Goal: Transaction & Acquisition: Download file/media

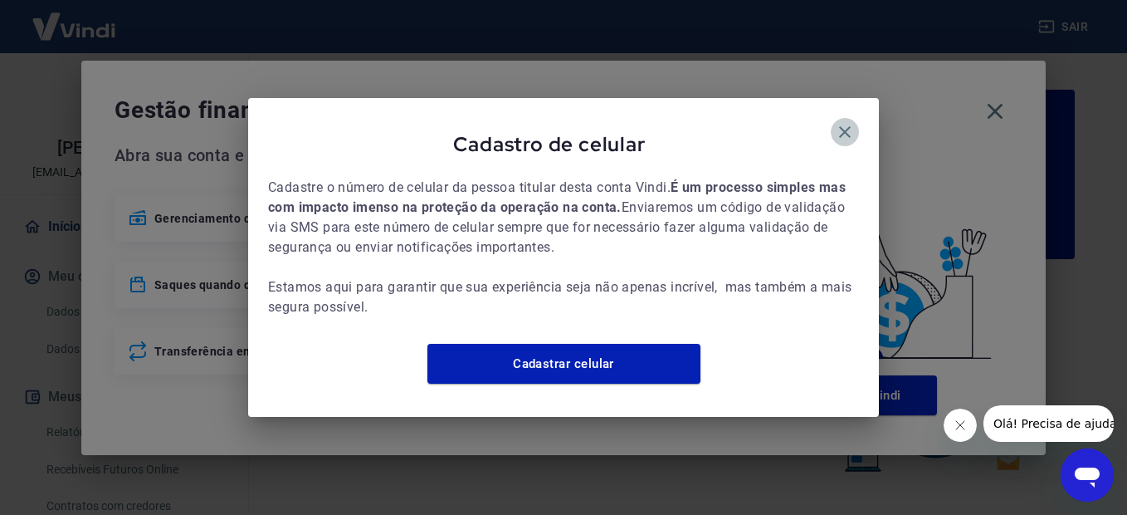
click at [841, 128] on icon "button" at bounding box center [845, 132] width 20 height 20
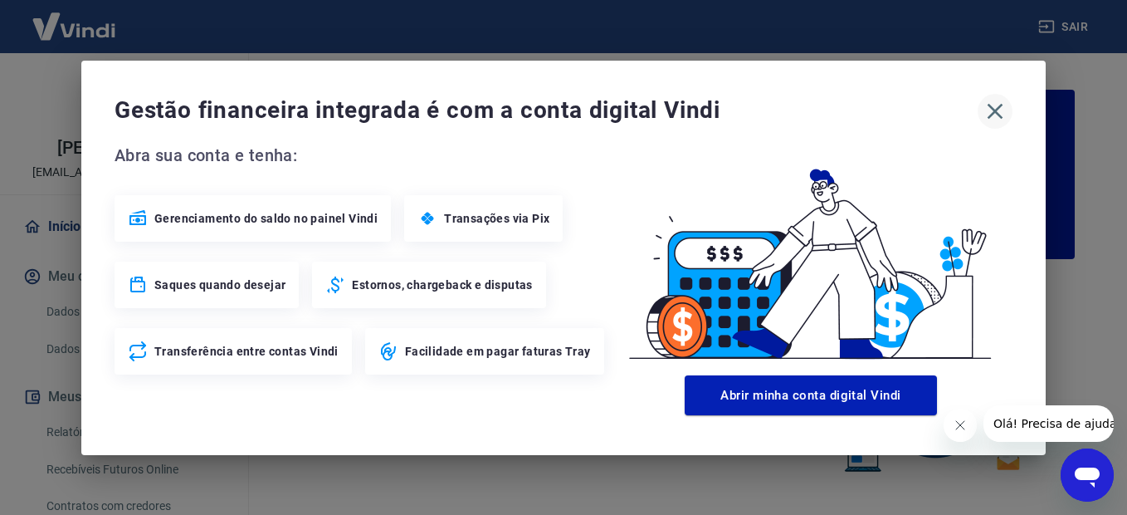
click at [1007, 108] on icon "button" at bounding box center [995, 111] width 27 height 27
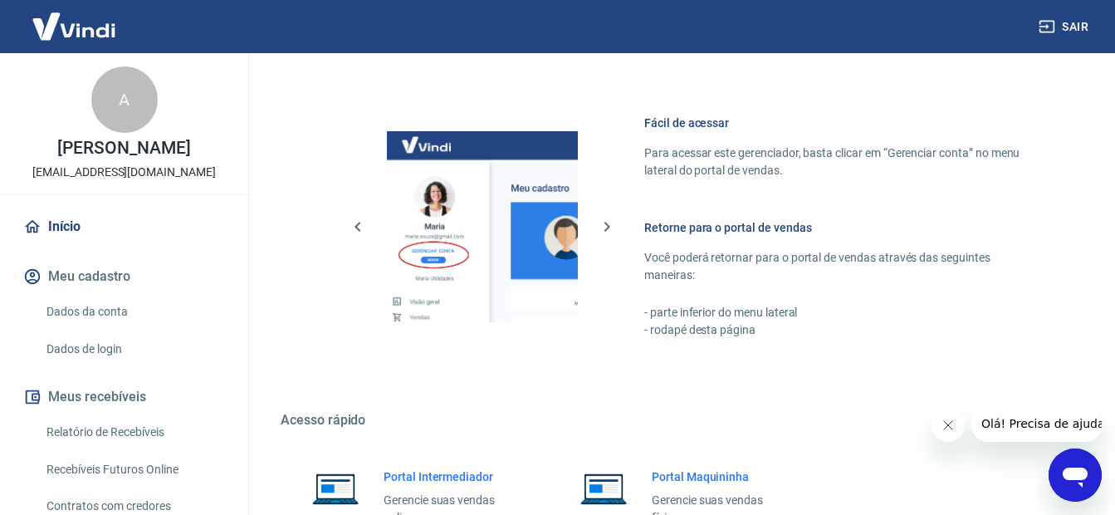
scroll to position [1019, 0]
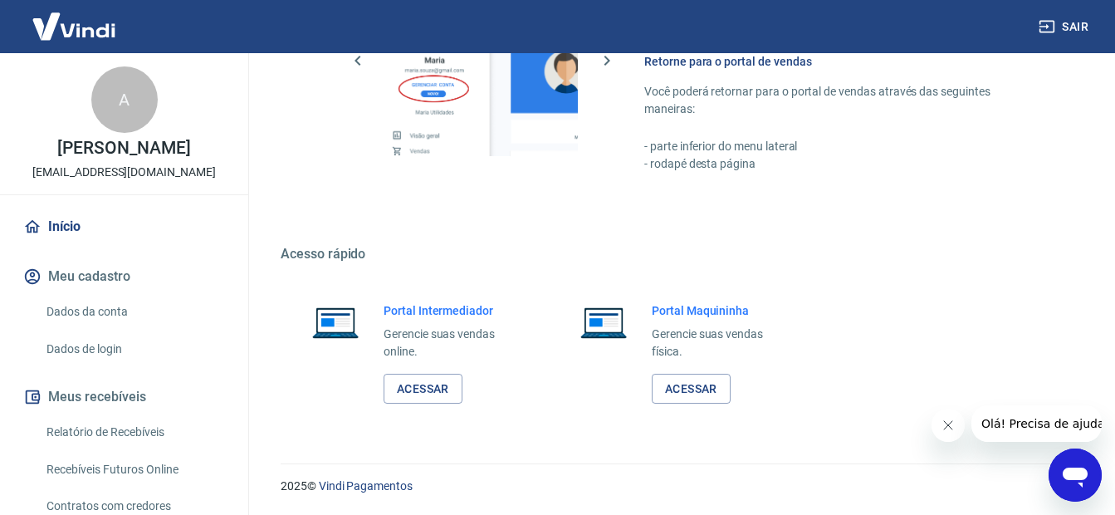
drag, startPoint x: 1123, startPoint y: 120, endPoint x: 37, endPoint y: 46, distance: 1088.2
click at [435, 394] on link "Acessar" at bounding box center [422, 388] width 79 height 31
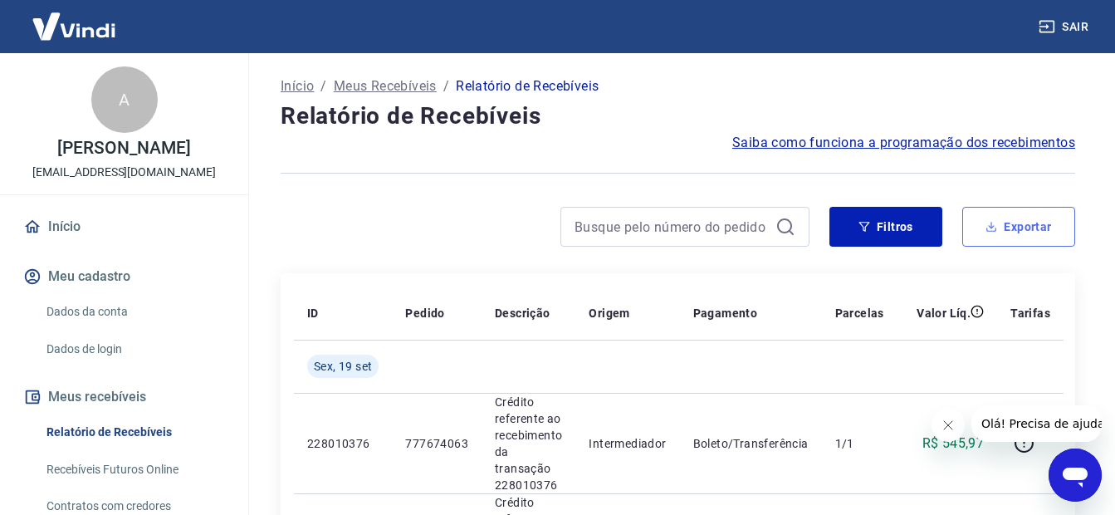
click at [1040, 231] on button "Exportar" at bounding box center [1018, 227] width 113 height 40
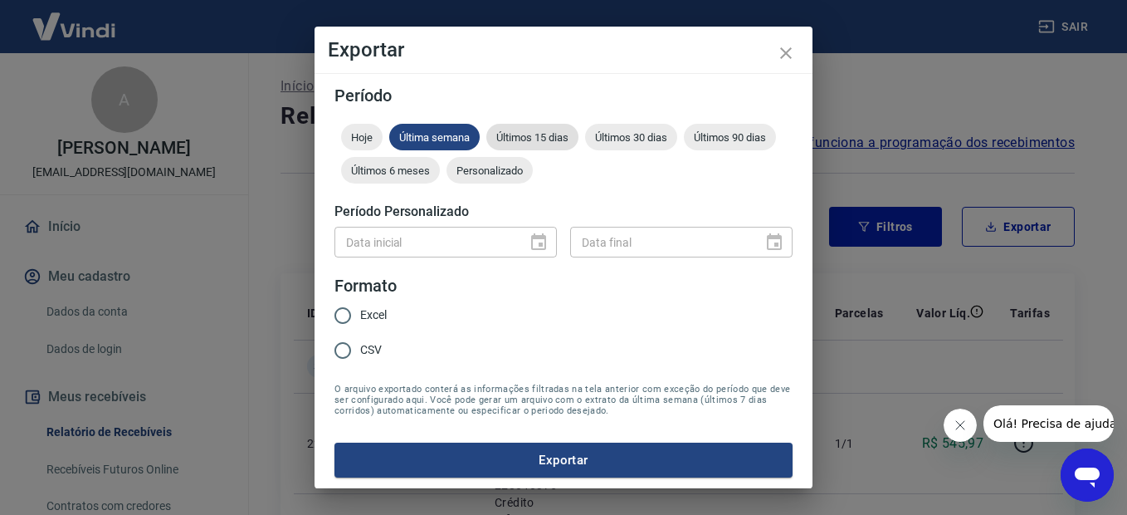
click at [532, 139] on span "Últimos 15 dias" at bounding box center [532, 137] width 92 height 12
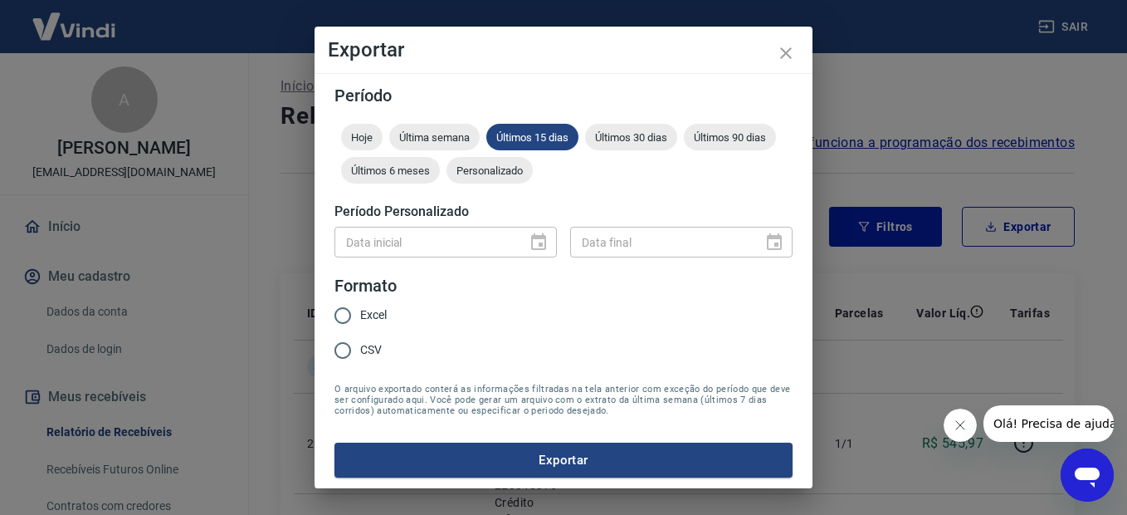
click at [343, 350] on input "CSV" at bounding box center [342, 350] width 35 height 35
radio input "true"
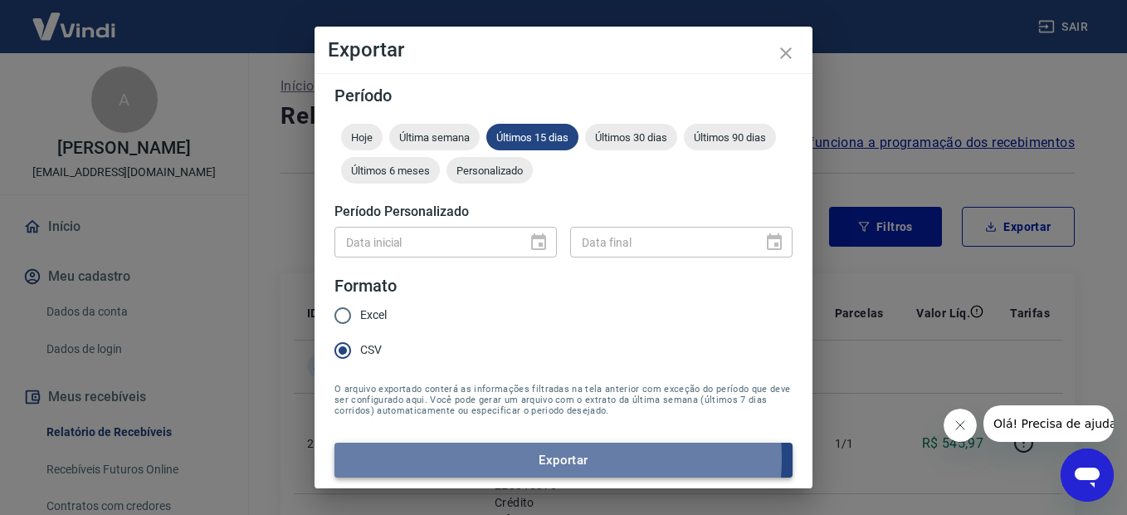
click at [554, 458] on button "Exportar" at bounding box center [563, 459] width 458 height 35
